Goal: Task Accomplishment & Management: Manage account settings

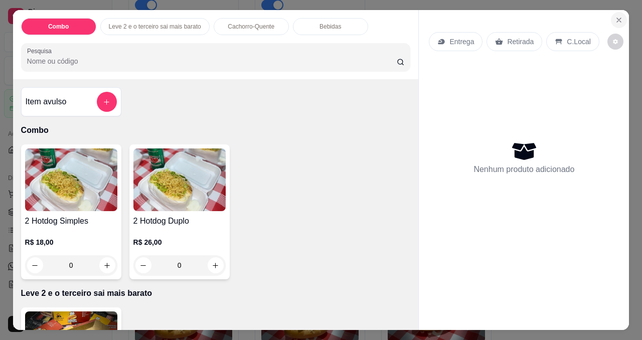
click at [615, 16] on icon "Close" at bounding box center [619, 20] width 8 height 8
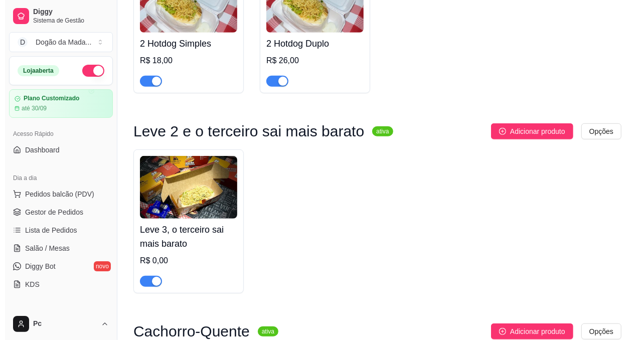
scroll to position [451, 0]
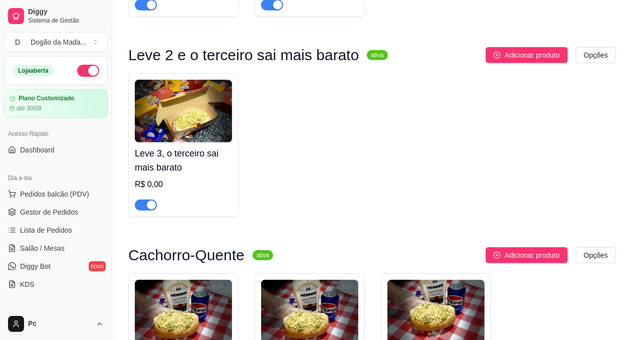
click at [156, 185] on div "R$ 0,00" at bounding box center [183, 185] width 97 height 12
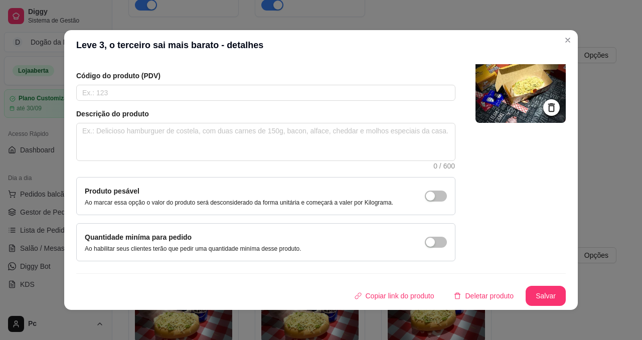
scroll to position [0, 0]
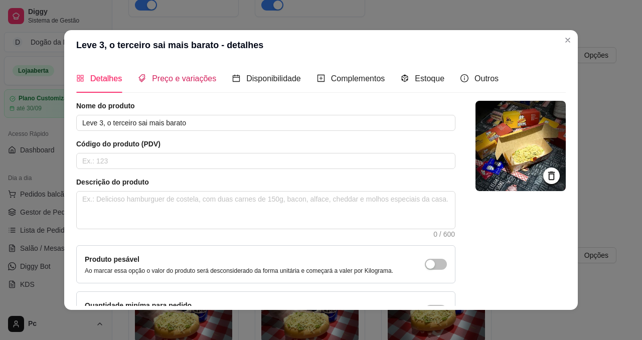
click at [184, 82] on span "Preço e variações" at bounding box center [184, 78] width 64 height 9
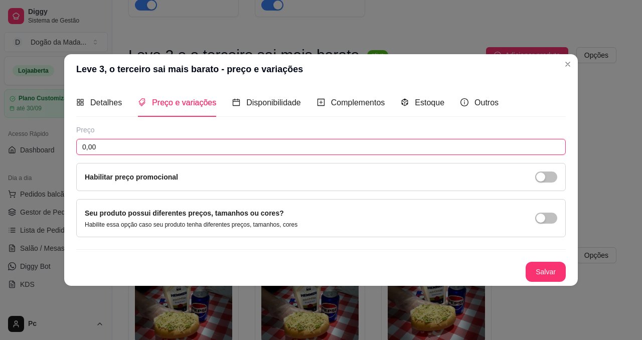
drag, startPoint x: 122, startPoint y: 144, endPoint x: 43, endPoint y: 164, distance: 81.2
click at [44, 163] on div "Leve 3, o terceiro sai mais barato - preço e variações Detalhes Preço e variaçõ…" at bounding box center [321, 170] width 642 height 340
drag, startPoint x: 110, startPoint y: 150, endPoint x: 79, endPoint y: 149, distance: 31.6
click at [80, 149] on input "0,00" at bounding box center [320, 147] width 489 height 16
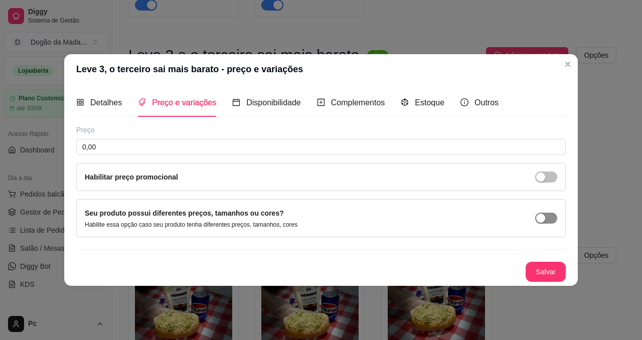
click at [540, 217] on div "button" at bounding box center [540, 218] width 9 height 9
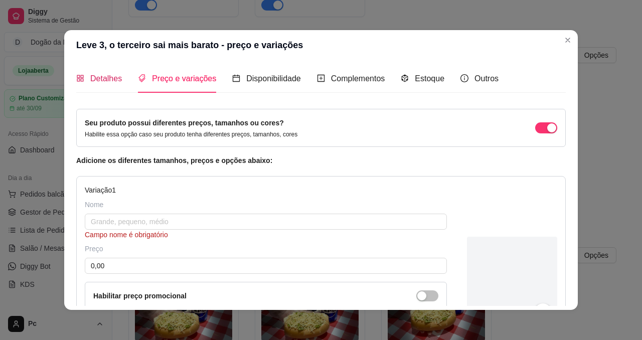
click at [110, 76] on span "Detalhes" at bounding box center [106, 78] width 32 height 9
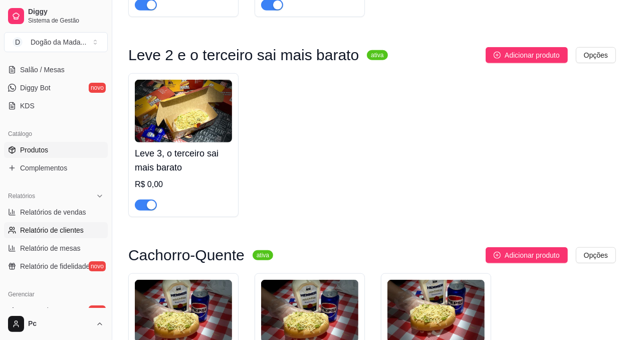
scroll to position [226, 0]
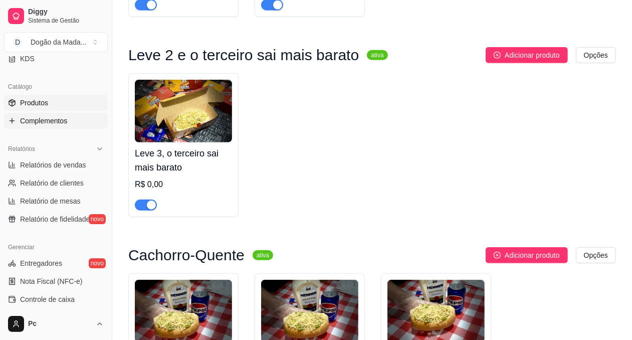
click at [55, 117] on span "Complementos" at bounding box center [43, 121] width 47 height 10
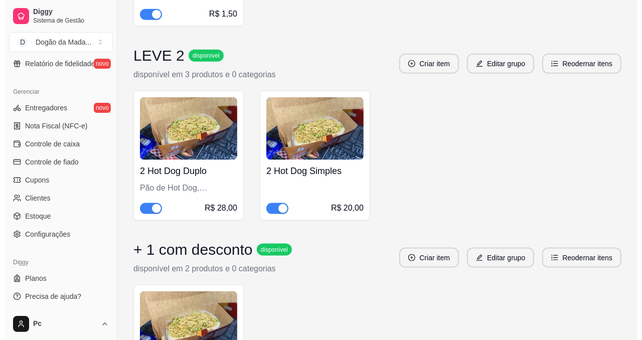
scroll to position [752, 0]
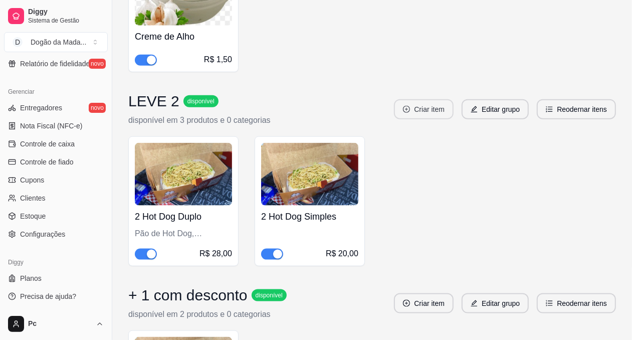
click at [437, 109] on button "Criar item" at bounding box center [424, 109] width 60 height 20
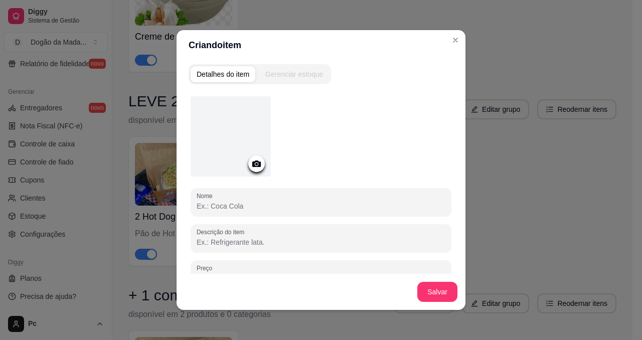
click at [255, 163] on circle at bounding box center [256, 164] width 3 height 3
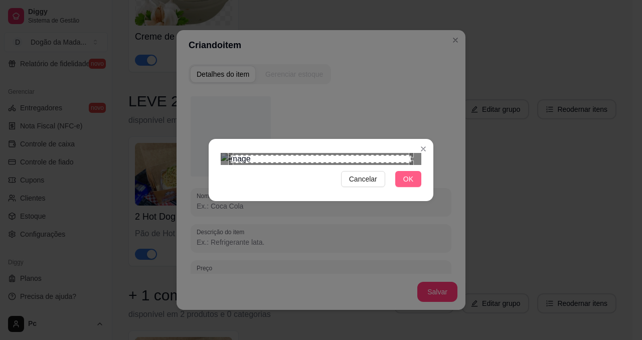
click at [405, 185] on span "OK" at bounding box center [408, 178] width 10 height 11
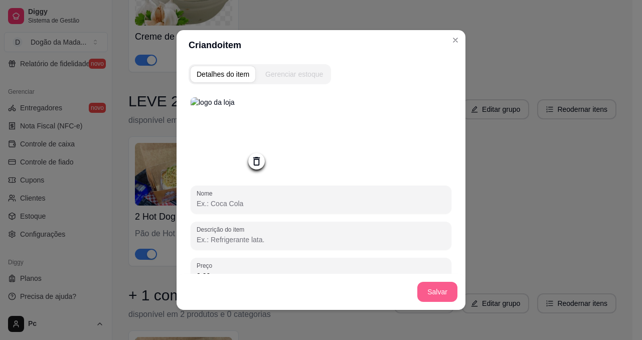
click at [427, 292] on button "Salvar" at bounding box center [437, 292] width 40 height 20
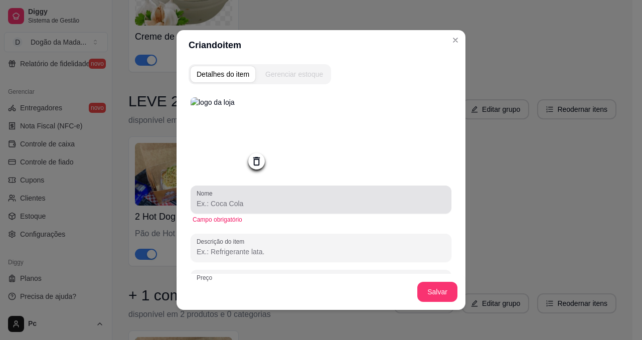
click at [241, 205] on input "Nome" at bounding box center [321, 204] width 249 height 10
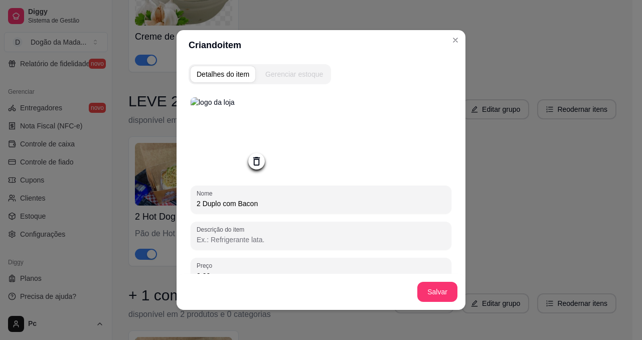
type input "2 Duplo com Bacon"
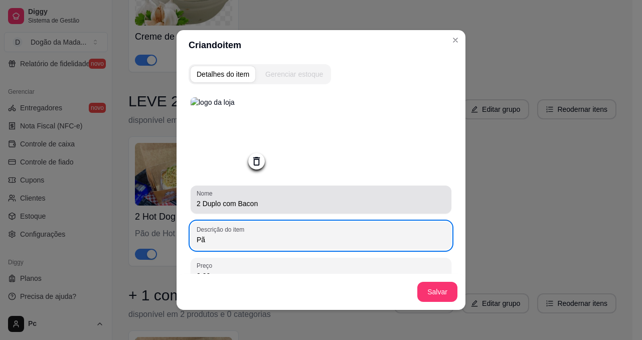
type input "P"
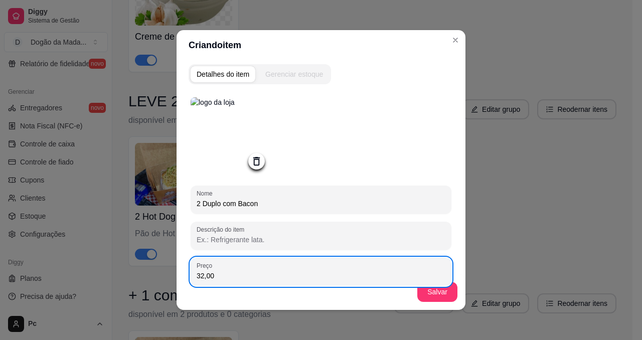
type input "32,00"
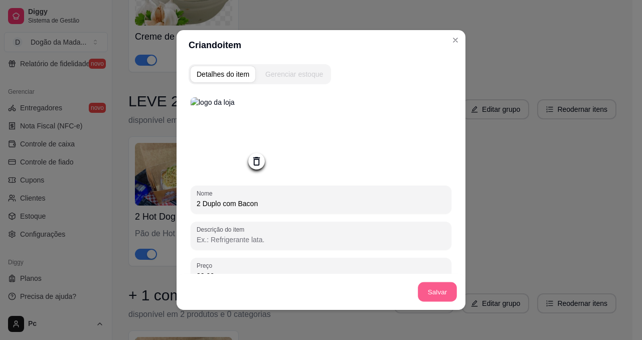
click at [433, 294] on button "Salvar" at bounding box center [437, 292] width 39 height 20
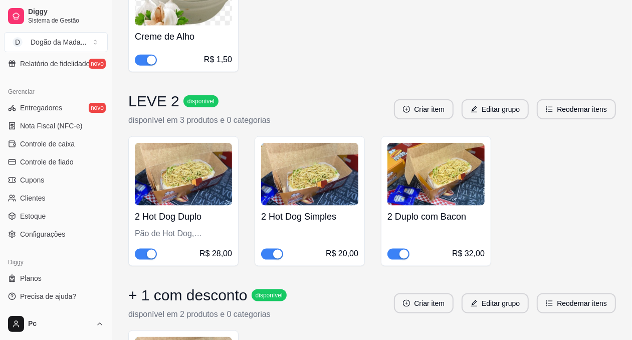
click at [467, 250] on div "R$ 32,00" at bounding box center [468, 254] width 33 height 12
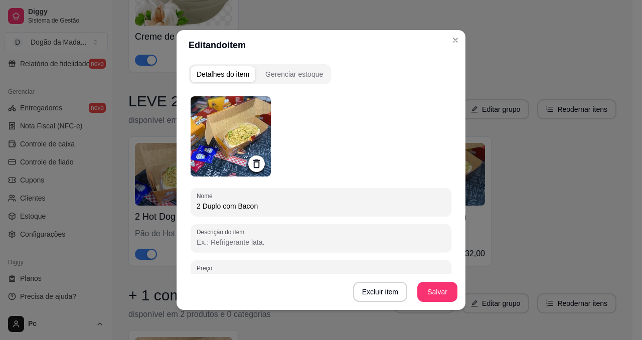
scroll to position [75, 0]
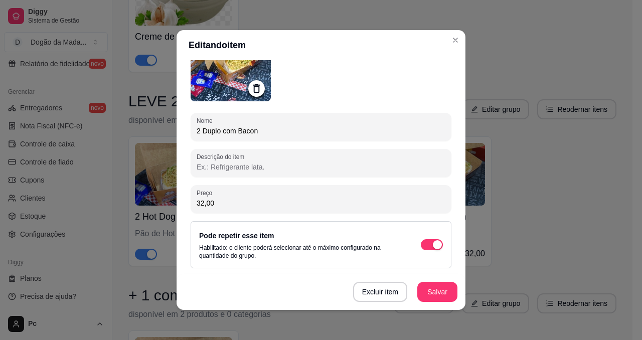
drag, startPoint x: 216, startPoint y: 201, endPoint x: 128, endPoint y: 191, distance: 88.9
click at [159, 198] on div "Editando item Detalhes do item Gerenciar estoque Nome 2 Duplo com Bacon Descriç…" at bounding box center [321, 170] width 642 height 340
type input "34,00"
click at [430, 287] on button "Salvar" at bounding box center [437, 292] width 40 height 20
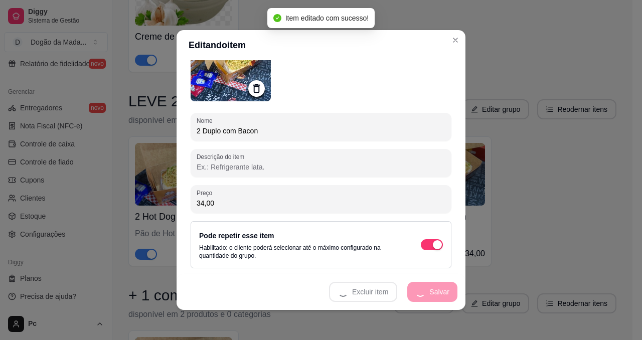
scroll to position [130, 0]
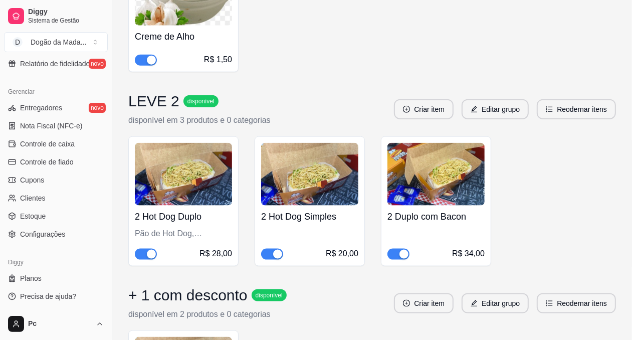
click at [171, 202] on img at bounding box center [183, 174] width 97 height 63
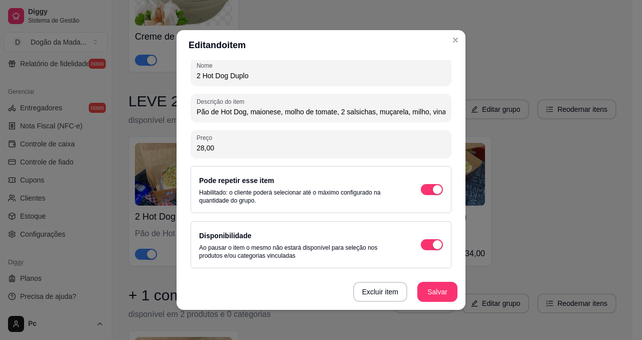
scroll to position [0, 98]
drag, startPoint x: 196, startPoint y: 114, endPoint x: 473, endPoint y: 111, distance: 276.8
click at [545, 108] on div "Editando item Detalhes do item Gerenciar estoque Nome 2 Hot Dog Duplo Descrição…" at bounding box center [321, 170] width 642 height 340
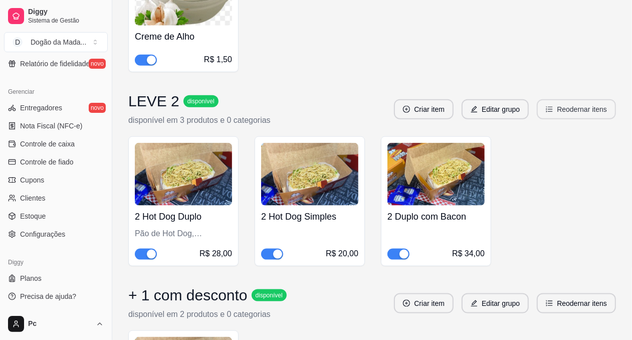
click at [550, 108] on icon "ordered-list" at bounding box center [549, 109] width 7 height 7
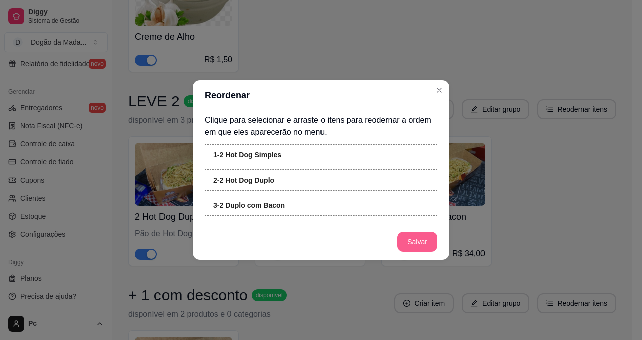
click at [400, 238] on button "Salvar" at bounding box center [417, 242] width 40 height 20
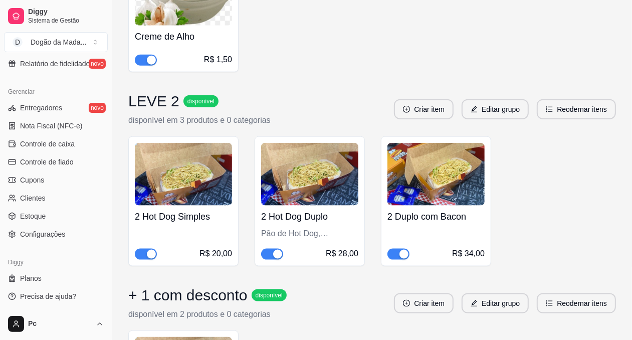
click at [195, 223] on h4 "2 Hot Dog Simples" at bounding box center [183, 217] width 97 height 14
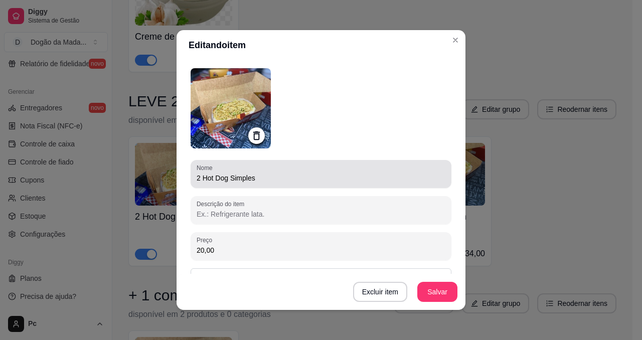
scroll to position [75, 0]
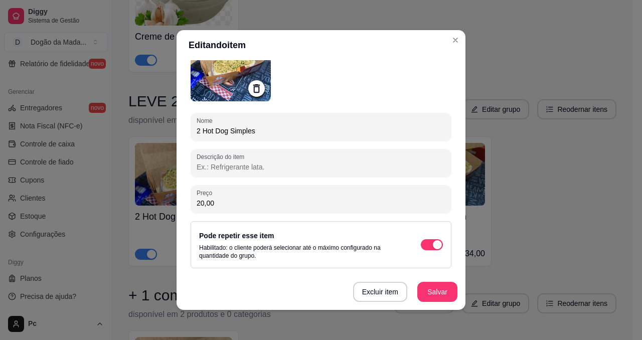
click at [248, 169] on input "Descrição do item" at bounding box center [321, 167] width 249 height 10
paste input "Pão de Hot Dog, maionese, molho de tomate, 2 salsichas, muçarela, milho, vinagr…"
click at [242, 166] on input "Pão de Hot Dog, maionese, molho de tomate, 2 salsichas, muçarela, milho, vinagr…" at bounding box center [321, 167] width 249 height 10
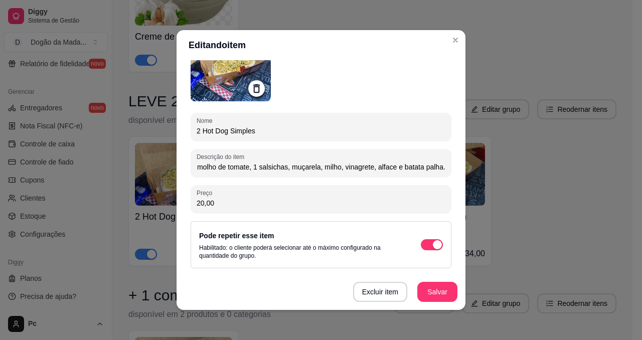
click at [277, 165] on input "Pão de Hot Dog, maionese, molho de tomate, 1 salsichas, muçarela, milho, vinagr…" at bounding box center [321, 167] width 249 height 10
type input "Pão de Hot Dog, maionese, molho de tomate, 1 salsicha, muçarela, milho, vinagre…"
click at [432, 298] on button "Salvar" at bounding box center [437, 292] width 40 height 20
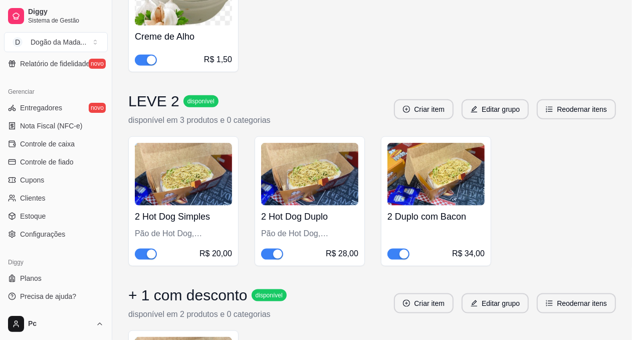
click at [447, 226] on div "2 Duplo com Bacon R$ 34,00" at bounding box center [436, 233] width 97 height 54
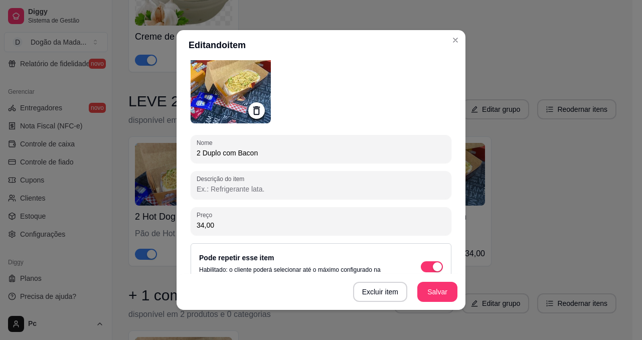
scroll to position [130, 0]
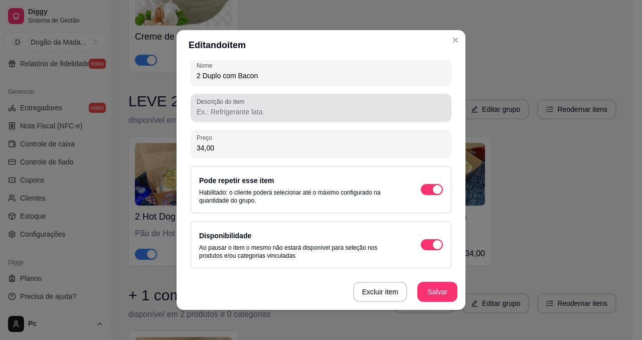
click at [230, 116] on div at bounding box center [321, 108] width 249 height 20
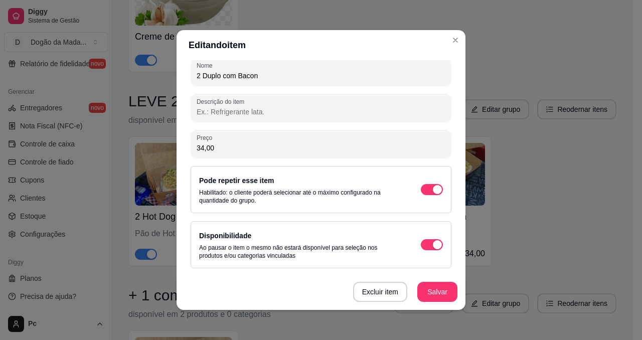
paste input "Pão de Hot Dog, maionese, molho de tomate, 2 salsichas, muçarela, milho, vinagr…"
click at [308, 111] on input "Pão de Hot Dog, maionese, molho de tomate, 2 salsichas, muçarela, milho, vinagr…" at bounding box center [321, 112] width 249 height 10
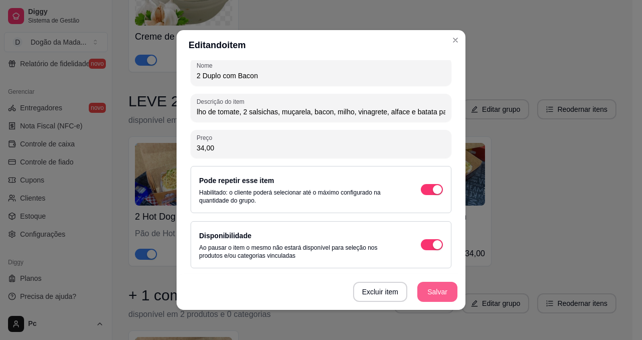
type input "Pão de Hot Dog, maionese, molho de tomate, 2 salsichas, muçarela, bacon, milho,…"
click at [445, 296] on button "Salvar" at bounding box center [437, 292] width 40 height 20
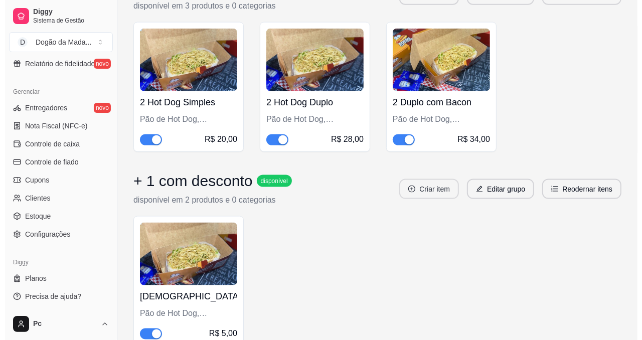
scroll to position [903, 0]
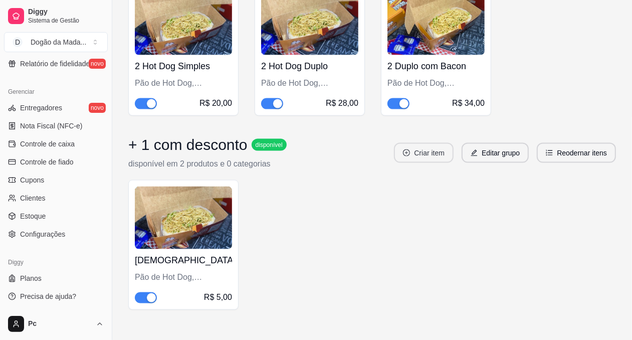
click at [418, 156] on button "Criar item" at bounding box center [424, 153] width 60 height 20
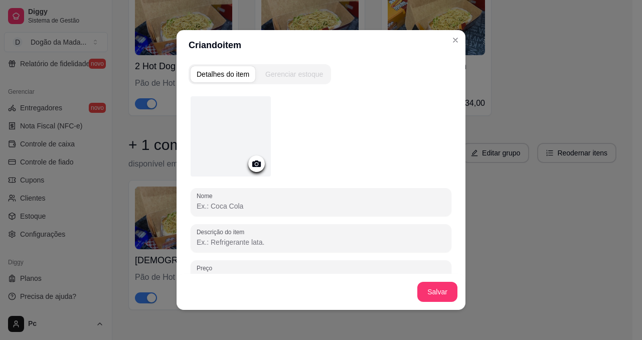
click at [253, 164] on icon at bounding box center [257, 164] width 12 height 12
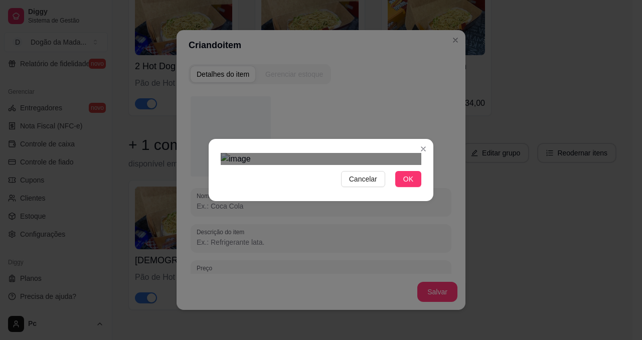
click at [267, 203] on div "Use the arrow keys to move the crop selection area" at bounding box center [324, 293] width 181 height 181
click at [403, 185] on span "OK" at bounding box center [408, 178] width 10 height 11
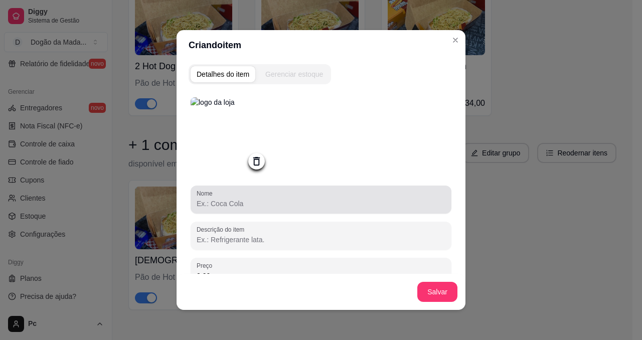
click at [272, 210] on div at bounding box center [321, 200] width 249 height 20
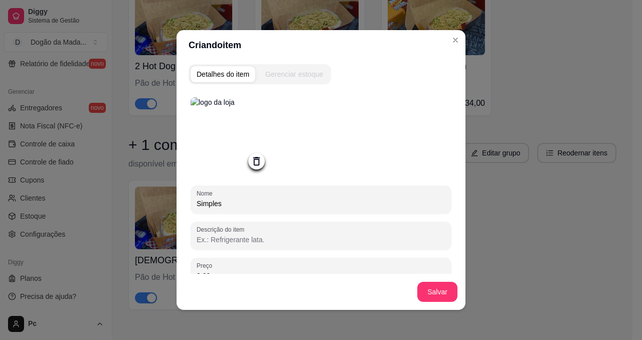
type input "Simples"
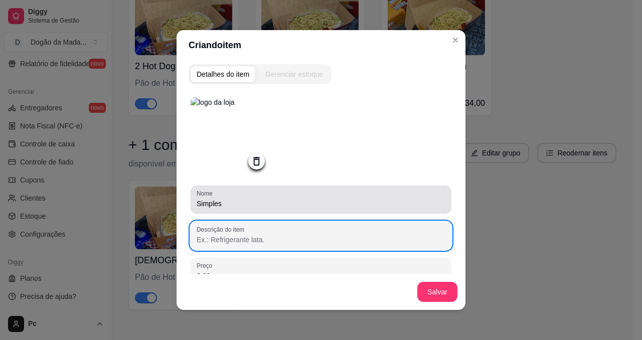
paste input "Pão de Hot Dog, maionese, molho de tomate, 2 salsichas, muçarela, milho, vinagr…"
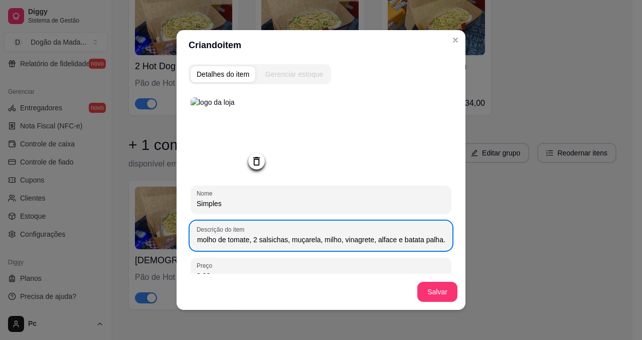
click at [244, 239] on input "Pão de Hot Dog, maionese, molho de tomate, 2 salsichas, muçarela, milho, vinagr…" at bounding box center [321, 240] width 249 height 10
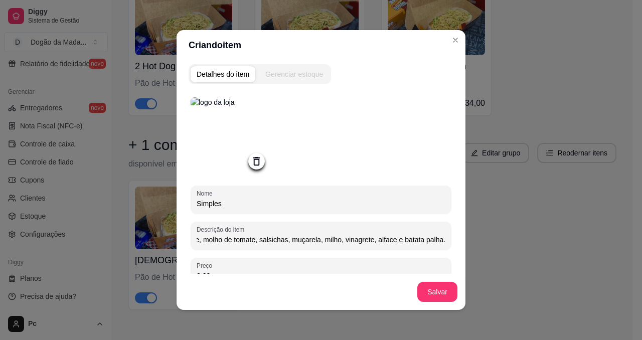
scroll to position [0, 92]
click at [276, 242] on input "Pão de Hot Dog, maionese, molho de tomate, 1 salsichas, muçarela, milho, vinagr…" at bounding box center [321, 240] width 249 height 10
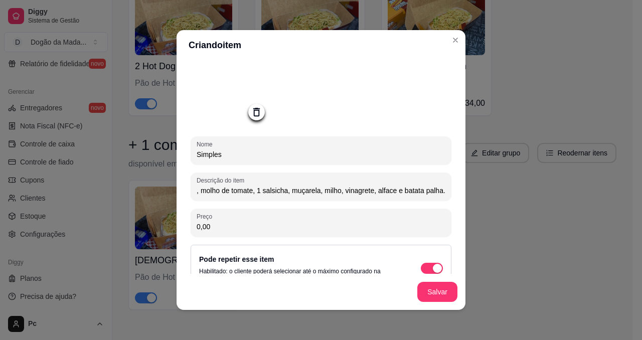
scroll to position [75, 0]
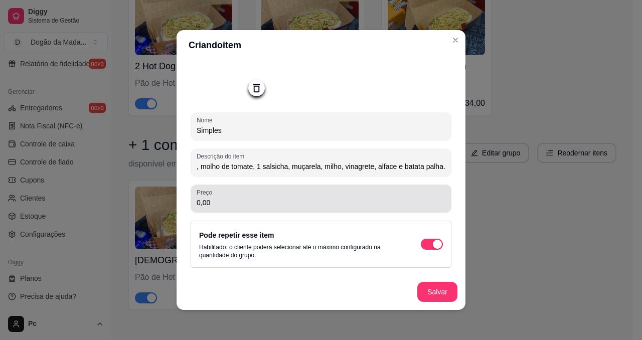
type input "Pão de Hot Dog, maionese, molho de tomate, 1 salsicha, muçarela, milho, vinagre…"
click at [211, 205] on input "0,00" at bounding box center [321, 203] width 249 height 10
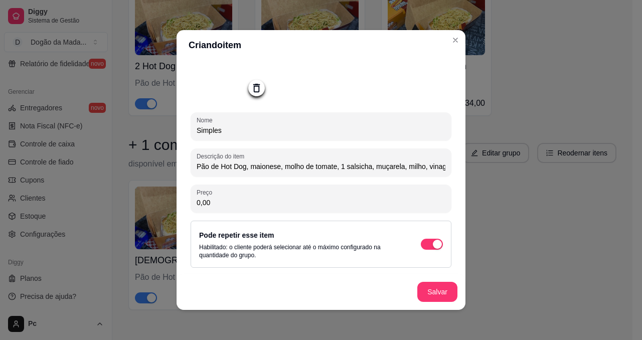
drag, startPoint x: 234, startPoint y: 202, endPoint x: 180, endPoint y: 200, distance: 54.2
click at [182, 200] on div "Detalhes do item Gerenciar estoque Nome Simples Descrição do item Pão de Hot Do…" at bounding box center [320, 185] width 289 height 250
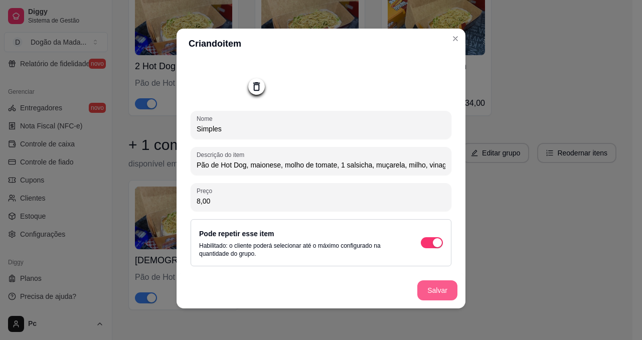
type input "8,00"
click at [424, 289] on button "Salvar" at bounding box center [437, 290] width 40 height 20
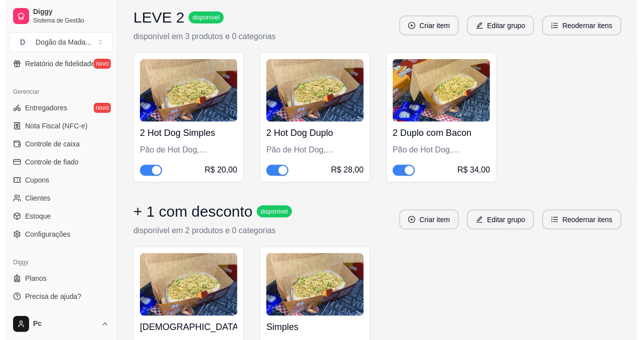
scroll to position [934, 0]
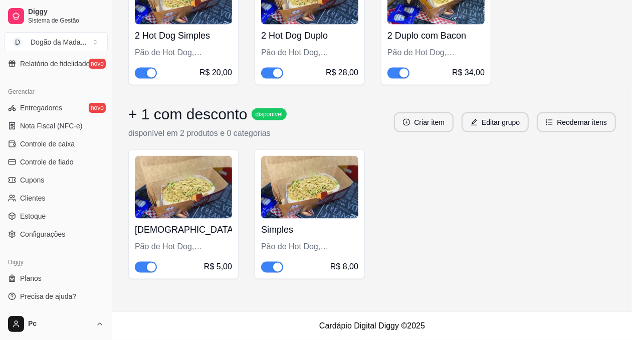
click at [196, 191] on img at bounding box center [183, 187] width 97 height 63
click at [291, 194] on img at bounding box center [309, 187] width 97 height 63
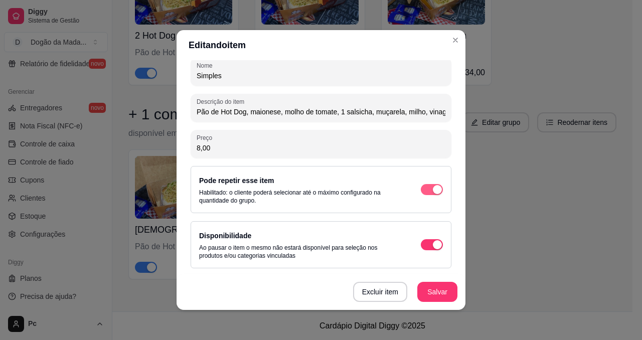
scroll to position [2, 0]
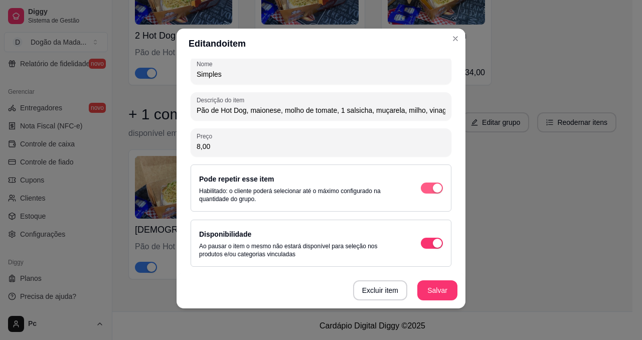
click at [421, 184] on span "button" at bounding box center [432, 188] width 22 height 11
click at [440, 300] on div "Excluir item Salvar" at bounding box center [320, 290] width 289 height 36
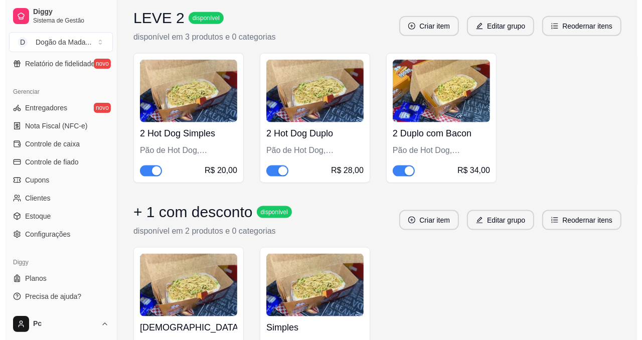
scroll to position [934, 0]
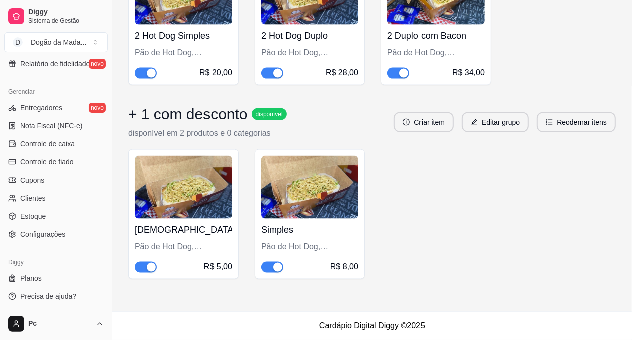
click at [322, 217] on img at bounding box center [309, 187] width 97 height 63
click at [201, 241] on div "Pão de Hot Dog, maionese, molho de tomate, 1 salsicha, milho, vinagrete, alface…" at bounding box center [183, 247] width 97 height 12
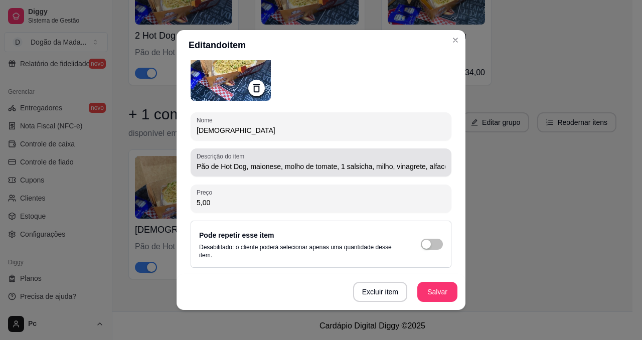
scroll to position [130, 0]
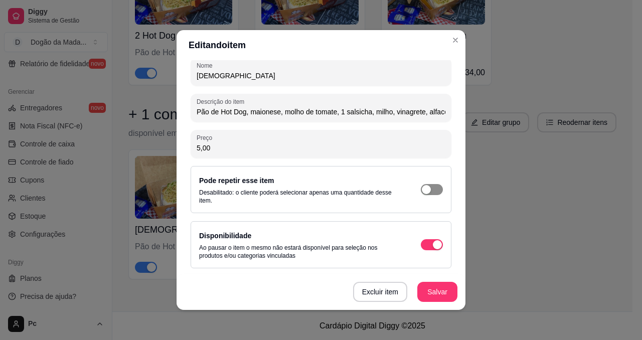
click at [422, 187] on div "button" at bounding box center [426, 189] width 9 height 9
click at [427, 297] on button "Salvar" at bounding box center [437, 292] width 39 height 20
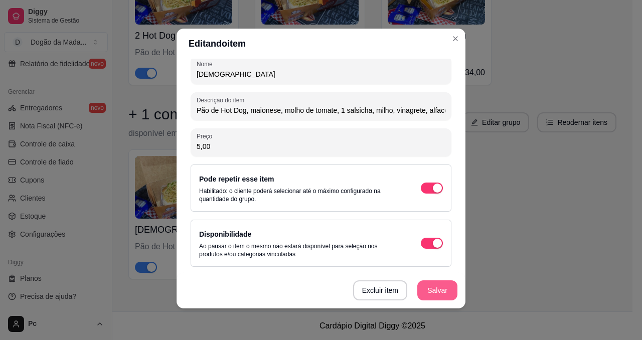
click at [440, 291] on button "Salvar" at bounding box center [437, 290] width 40 height 20
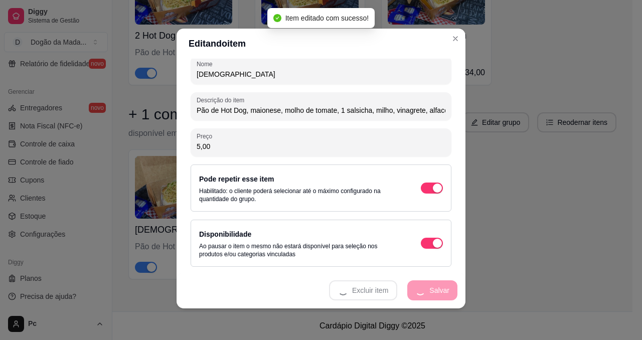
click at [445, 45] on header "Editando item" at bounding box center [320, 44] width 289 height 30
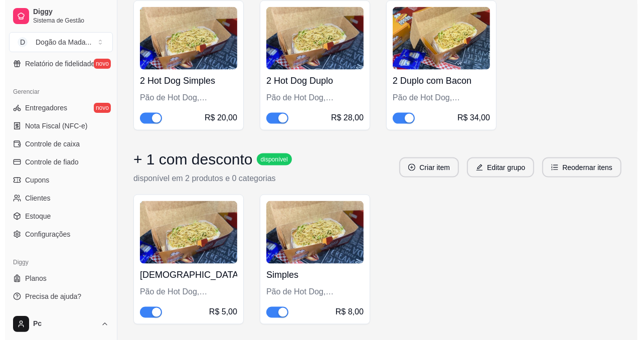
scroll to position [934, 0]
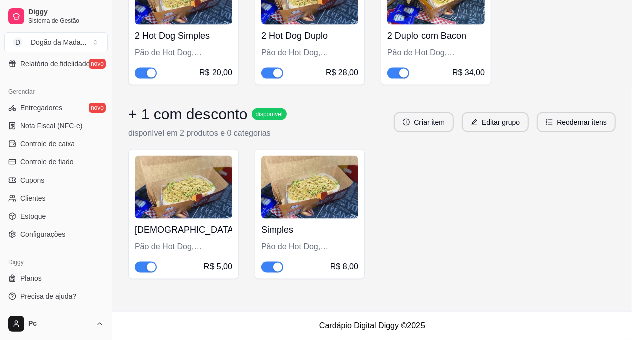
click at [301, 201] on img at bounding box center [309, 187] width 97 height 63
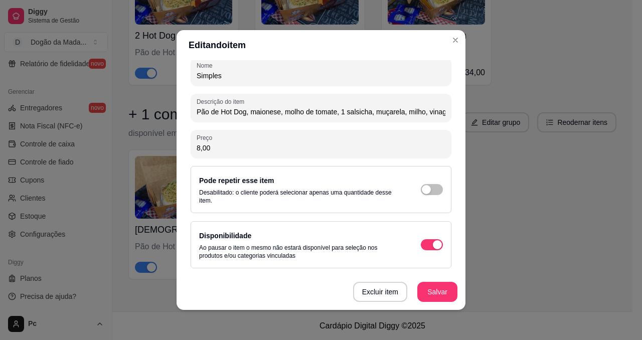
scroll to position [2, 0]
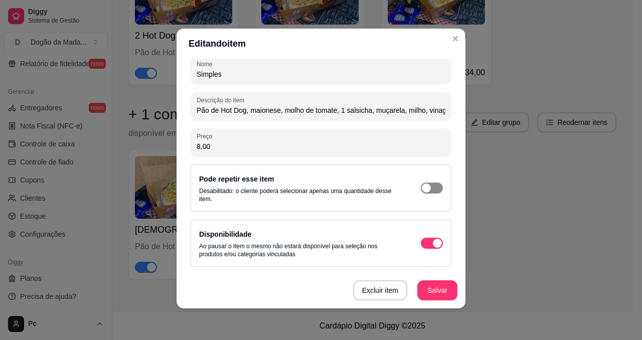
click at [421, 190] on span "button" at bounding box center [432, 188] width 22 height 11
click at [424, 293] on button "Salvar" at bounding box center [437, 290] width 40 height 20
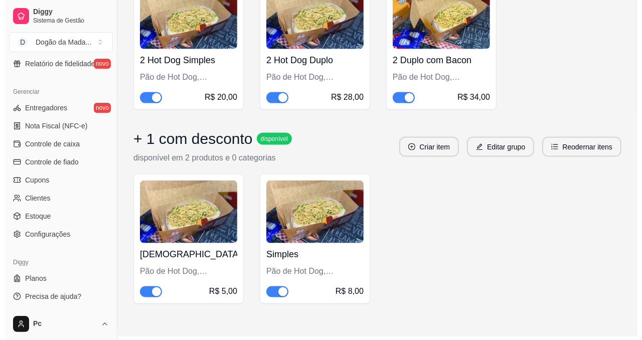
scroll to position [934, 0]
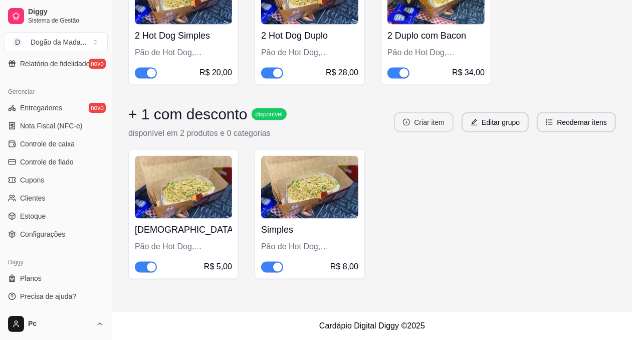
click at [425, 125] on button "Criar item" at bounding box center [424, 122] width 60 height 20
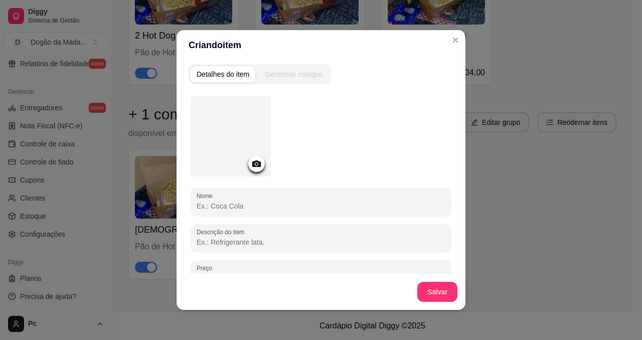
click at [251, 168] on icon at bounding box center [257, 164] width 12 height 12
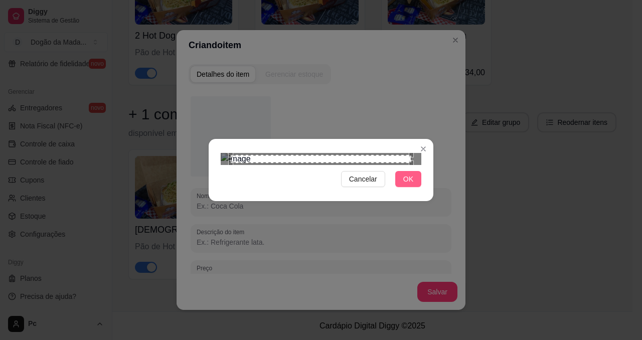
click at [403, 185] on span "OK" at bounding box center [408, 178] width 10 height 11
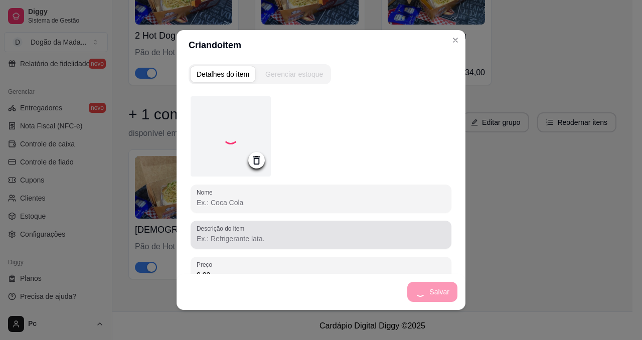
click at [226, 236] on input "Descrição do item" at bounding box center [321, 239] width 249 height 10
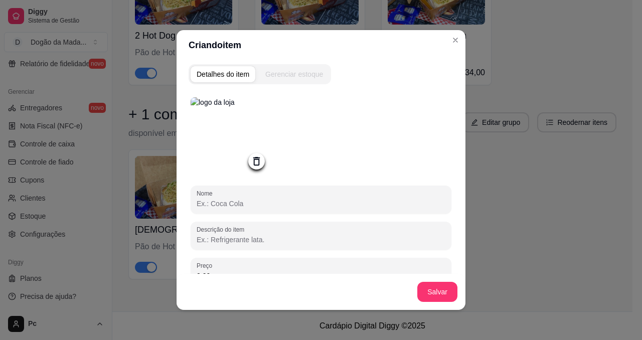
paste input "Pão de Hot Dog, maionese, molho de tomate, 2 salsichas, muçarela, milho, vinagr…"
drag, startPoint x: 261, startPoint y: 244, endPoint x: 34, endPoint y: 246, distance: 227.1
click at [34, 246] on div "Criando item Detalhes do item Gerenciar estoque Nome Descrição do item Pão de H…" at bounding box center [321, 170] width 642 height 340
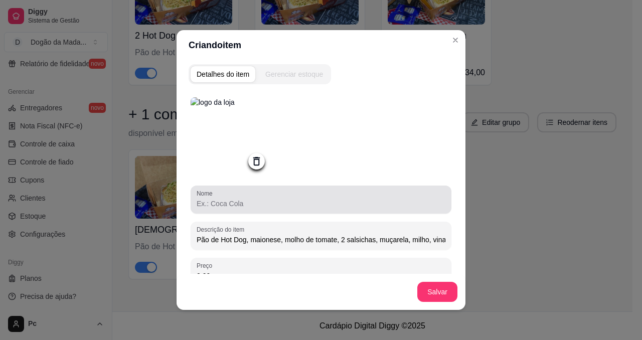
type input "Pão de Hot Dog, maionese, molho de tomate, 2 salsichas, muçarela, milho, vinagr…"
click at [213, 209] on input "Nome" at bounding box center [321, 204] width 249 height 10
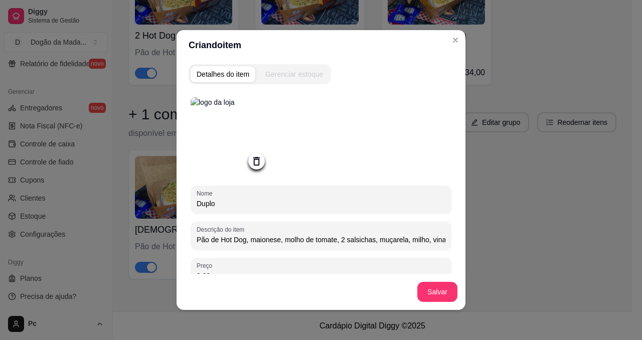
scroll to position [75, 0]
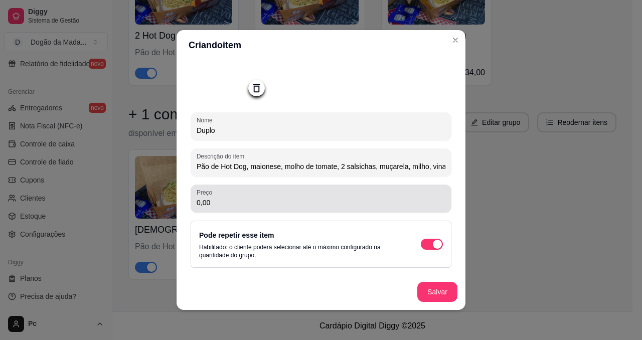
type input "Duplo"
click at [214, 204] on input "0,00" at bounding box center [321, 203] width 249 height 10
drag, startPoint x: 216, startPoint y: 208, endPoint x: 175, endPoint y: 208, distance: 40.1
click at [191, 202] on div "Preço 0,00" at bounding box center [321, 199] width 261 height 28
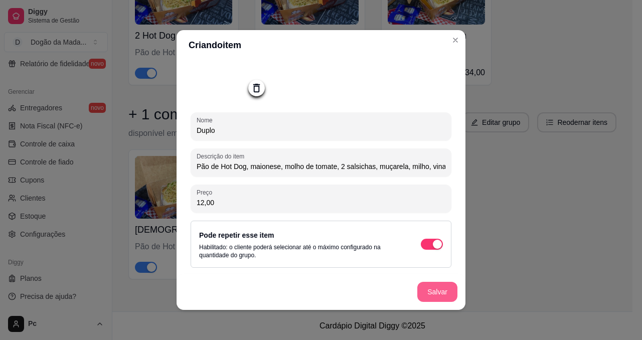
type input "12,00"
click at [427, 292] on button "Salvar" at bounding box center [437, 292] width 40 height 20
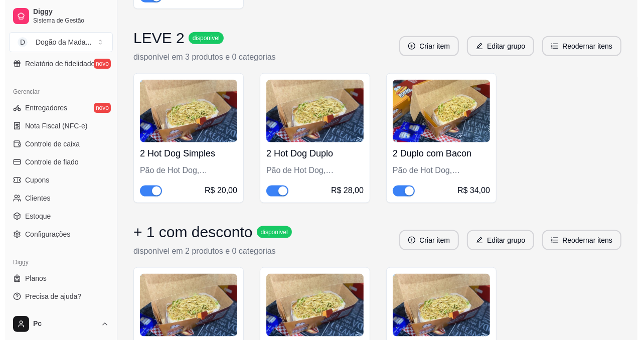
scroll to position [863, 0]
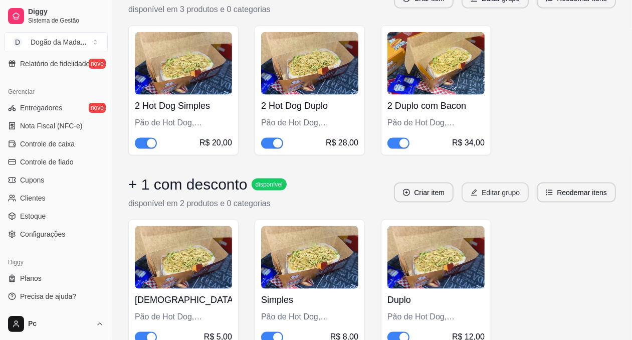
click at [487, 194] on button "Editar grupo" at bounding box center [495, 193] width 67 height 20
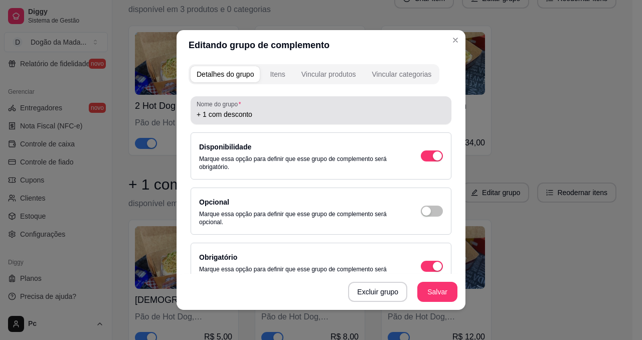
click at [204, 113] on input "+ 1 com desconto" at bounding box center [321, 114] width 249 height 10
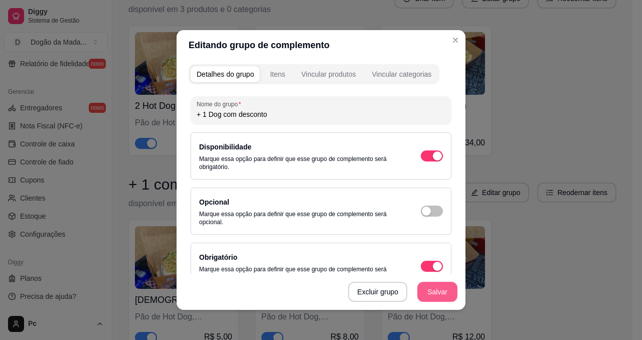
type input "+ 1 Dog com desconto"
click at [420, 286] on button "Salvar" at bounding box center [437, 292] width 40 height 20
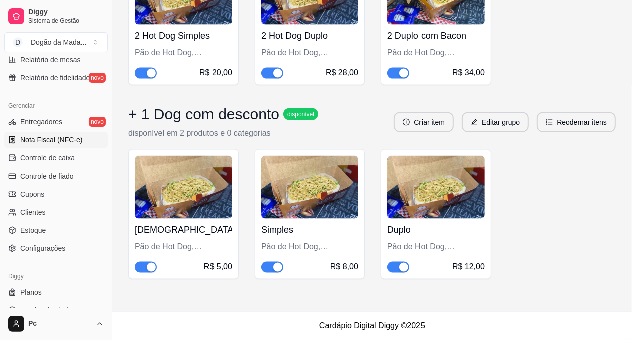
scroll to position [381, 0]
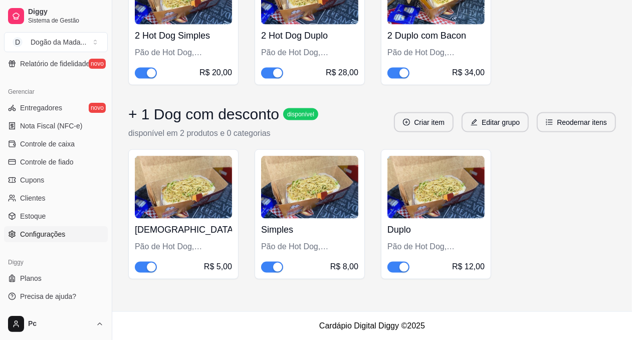
click at [34, 235] on span "Configurações" at bounding box center [42, 234] width 45 height 10
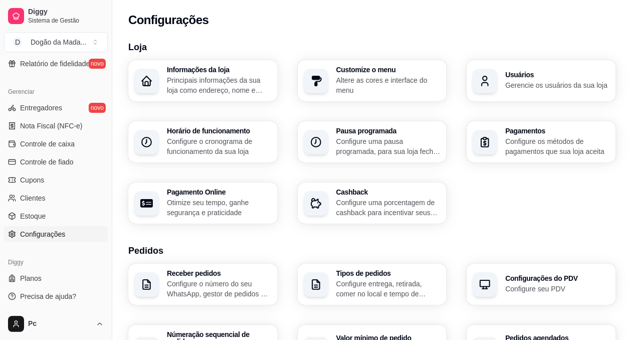
click at [232, 148] on p "Configure o cronograma de funcionamento da sua loja" at bounding box center [219, 146] width 105 height 20
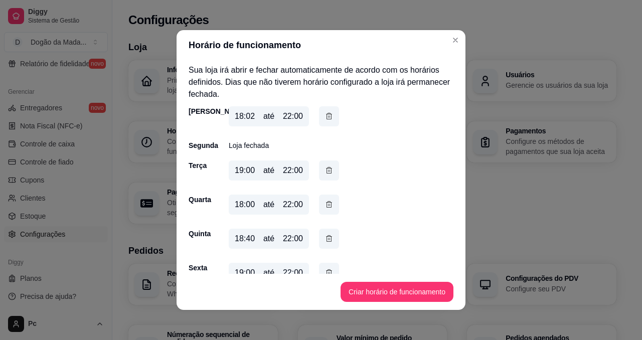
scroll to position [74, 0]
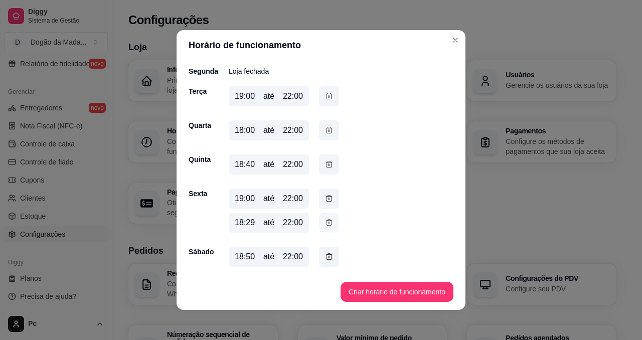
click at [325, 224] on icon "button" at bounding box center [329, 222] width 8 height 11
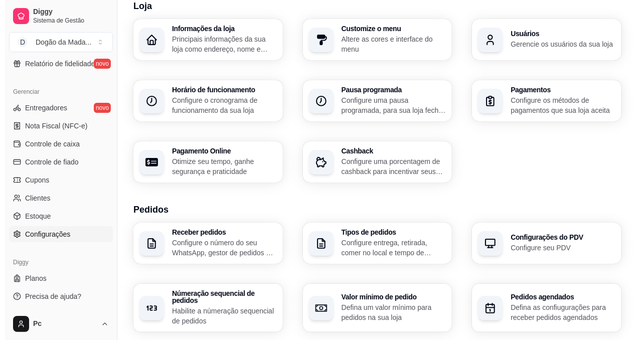
scroll to position [75, 0]
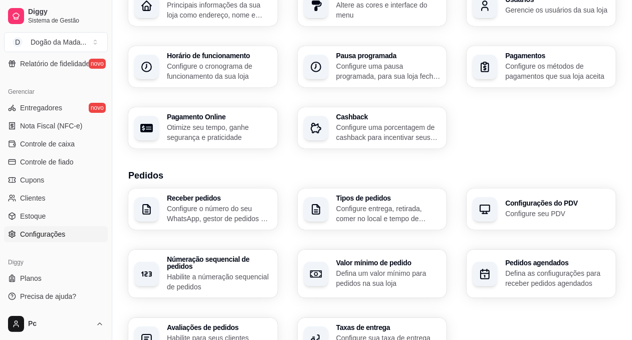
click at [221, 136] on p "Otimize seu tempo, ganhe segurança e praticidade" at bounding box center [219, 132] width 105 height 20
select select "4.98"
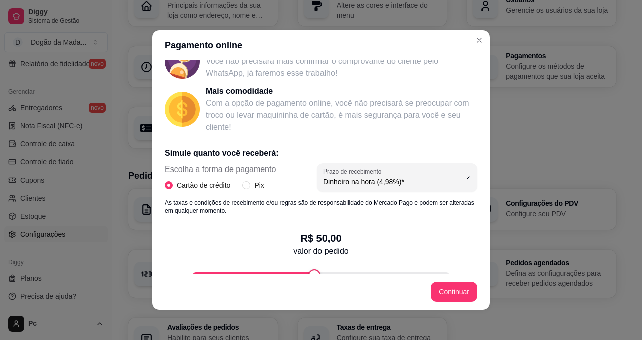
scroll to position [150, 0]
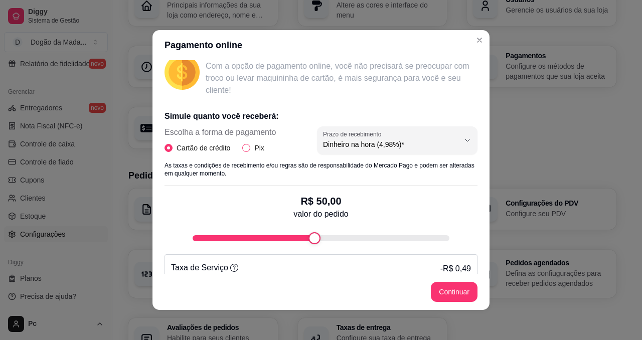
click at [250, 151] on span "Pix" at bounding box center [259, 147] width 18 height 11
click at [246, 151] on input "Pix" at bounding box center [246, 148] width 8 height 8
radio input "true"
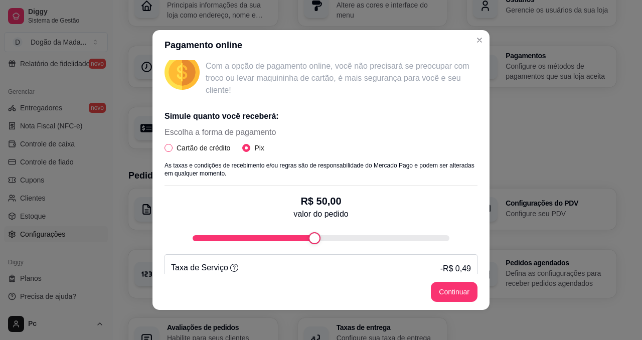
click at [165, 146] on input "Cartão de crédito" at bounding box center [168, 148] width 8 height 8
radio input "true"
radio input "false"
select select "4.98"
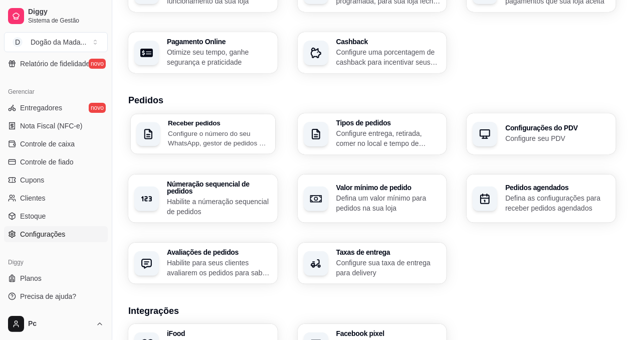
click at [220, 127] on div "Receber pedidos Configure o número do seu WhatsApp, gestor de pedidos e outros" at bounding box center [218, 134] width 101 height 28
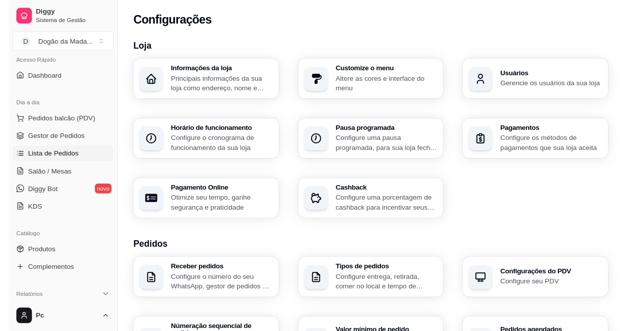
scroll to position [0, 0]
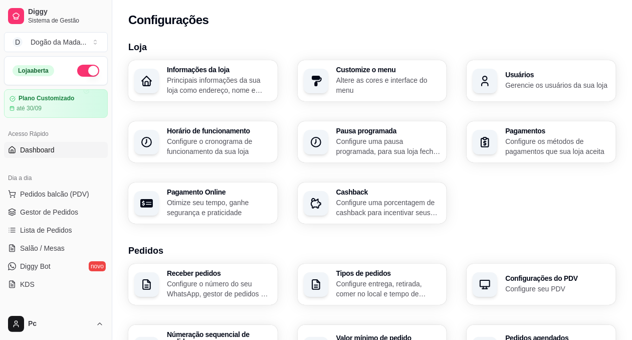
click at [46, 151] on span "Dashboard" at bounding box center [37, 150] width 35 height 10
